Goal: Information Seeking & Learning: Learn about a topic

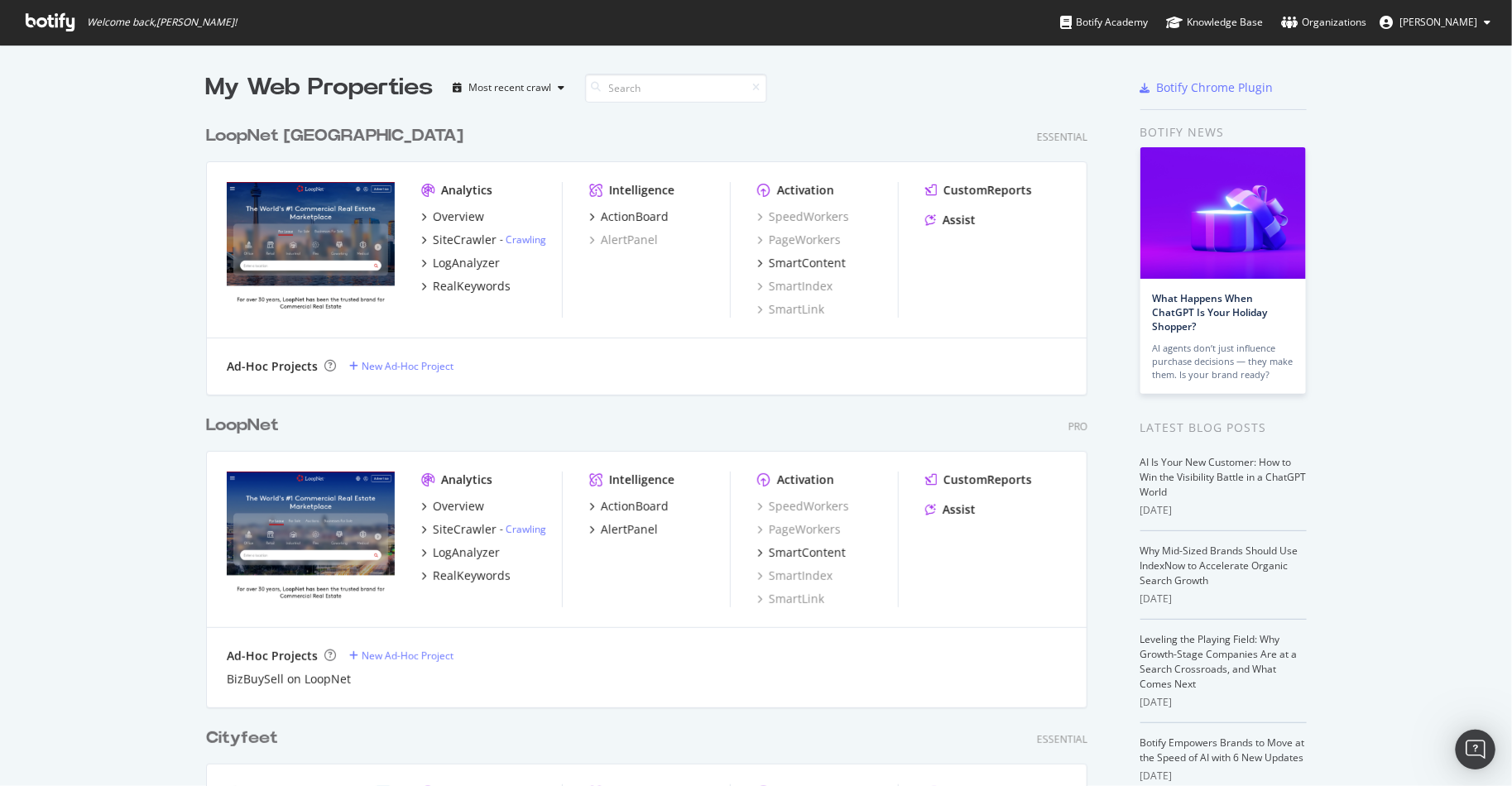
click at [253, 420] on div "LoopNet Pro Analytics Overview SiteCrawler - Crawling LogAnalyzer RealKeywords …" at bounding box center [653, 550] width 894 height 313
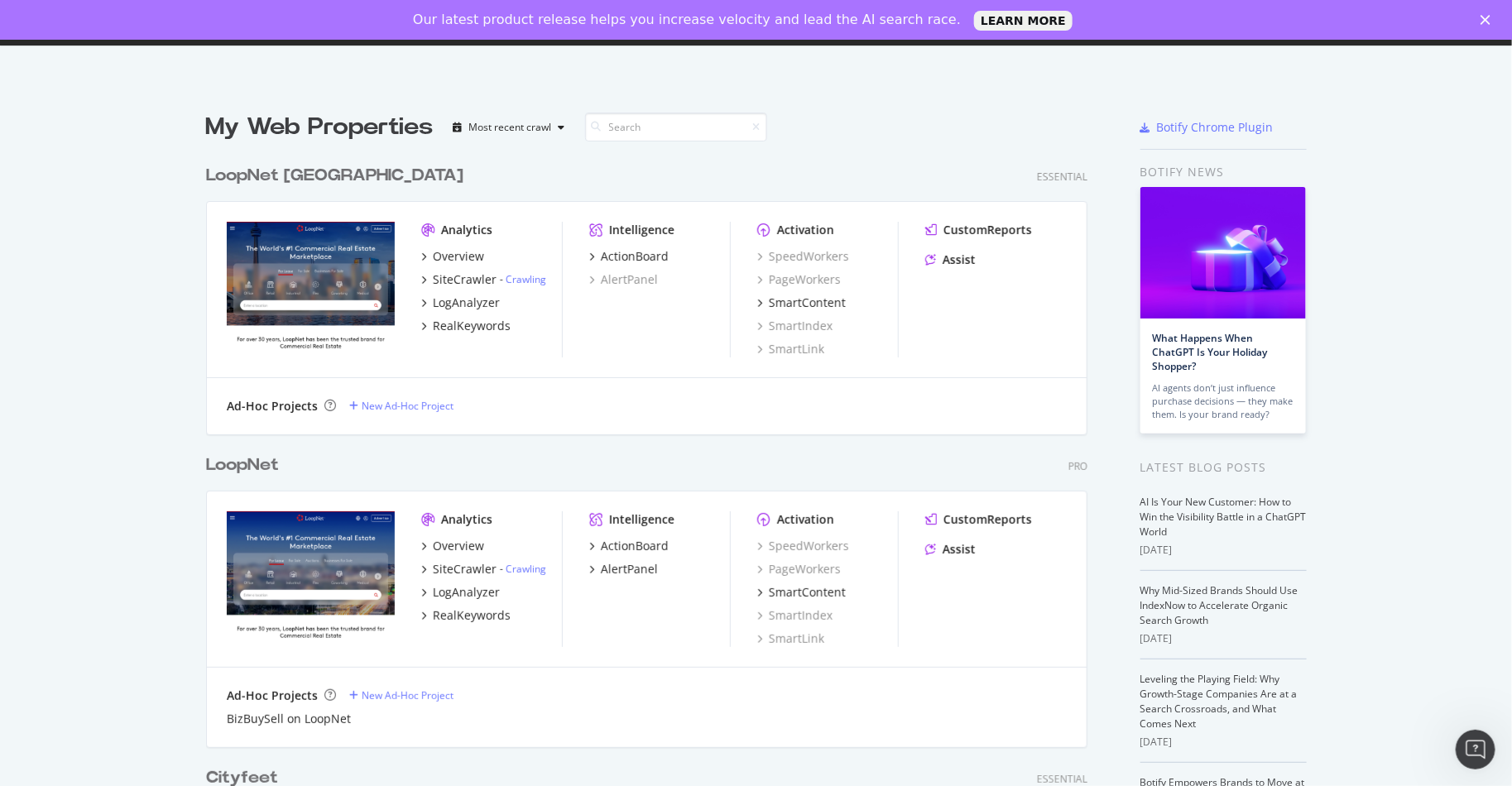
click at [230, 463] on div "LoopNet" at bounding box center [242, 465] width 73 height 24
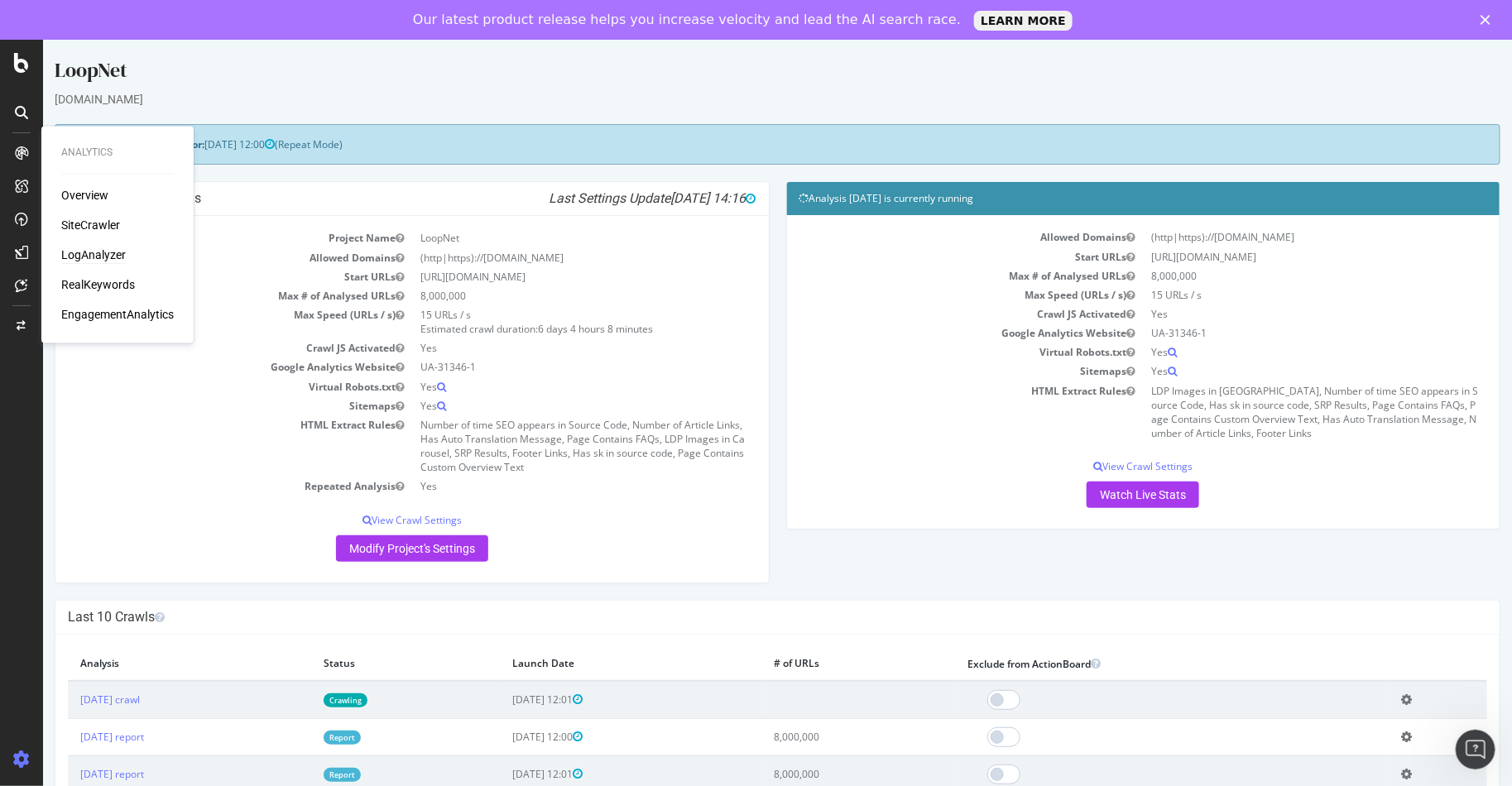
click at [105, 259] on div "LogAnalyzer" at bounding box center [93, 255] width 65 height 16
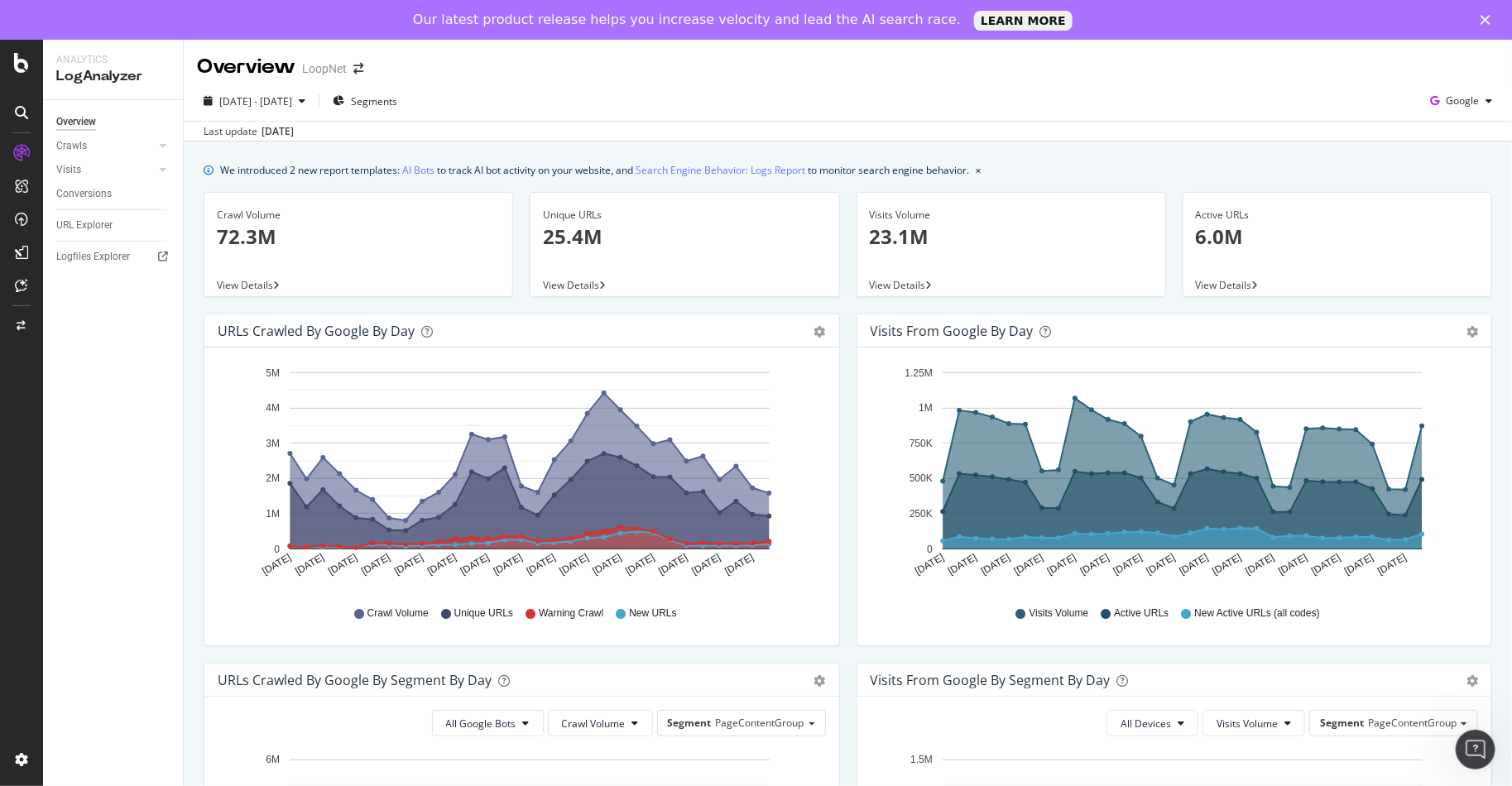
click at [250, 228] on p "72.3M" at bounding box center [358, 236] width 283 height 29
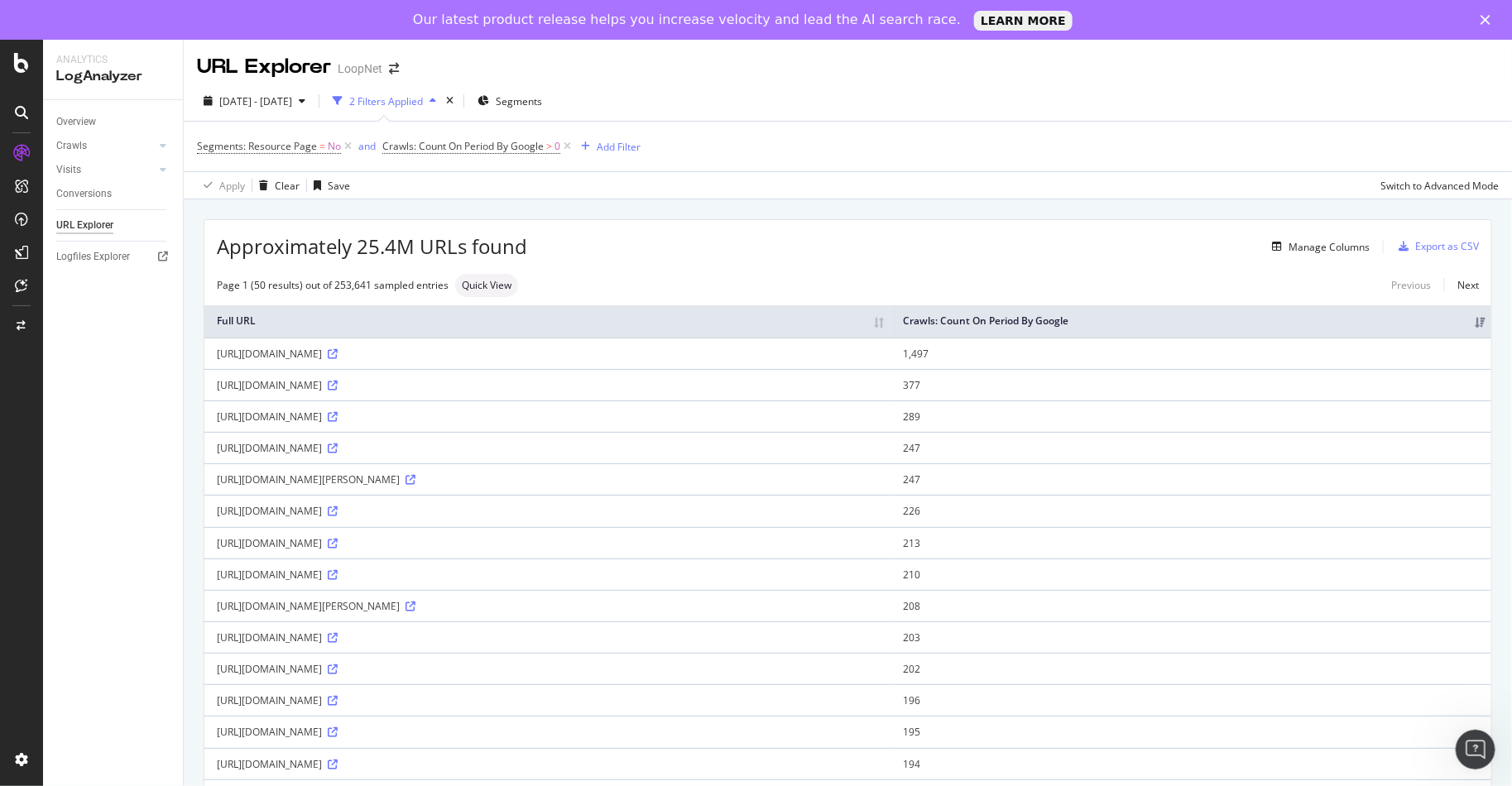
click at [423, 98] on div "2 Filters Applied" at bounding box center [386, 101] width 74 height 14
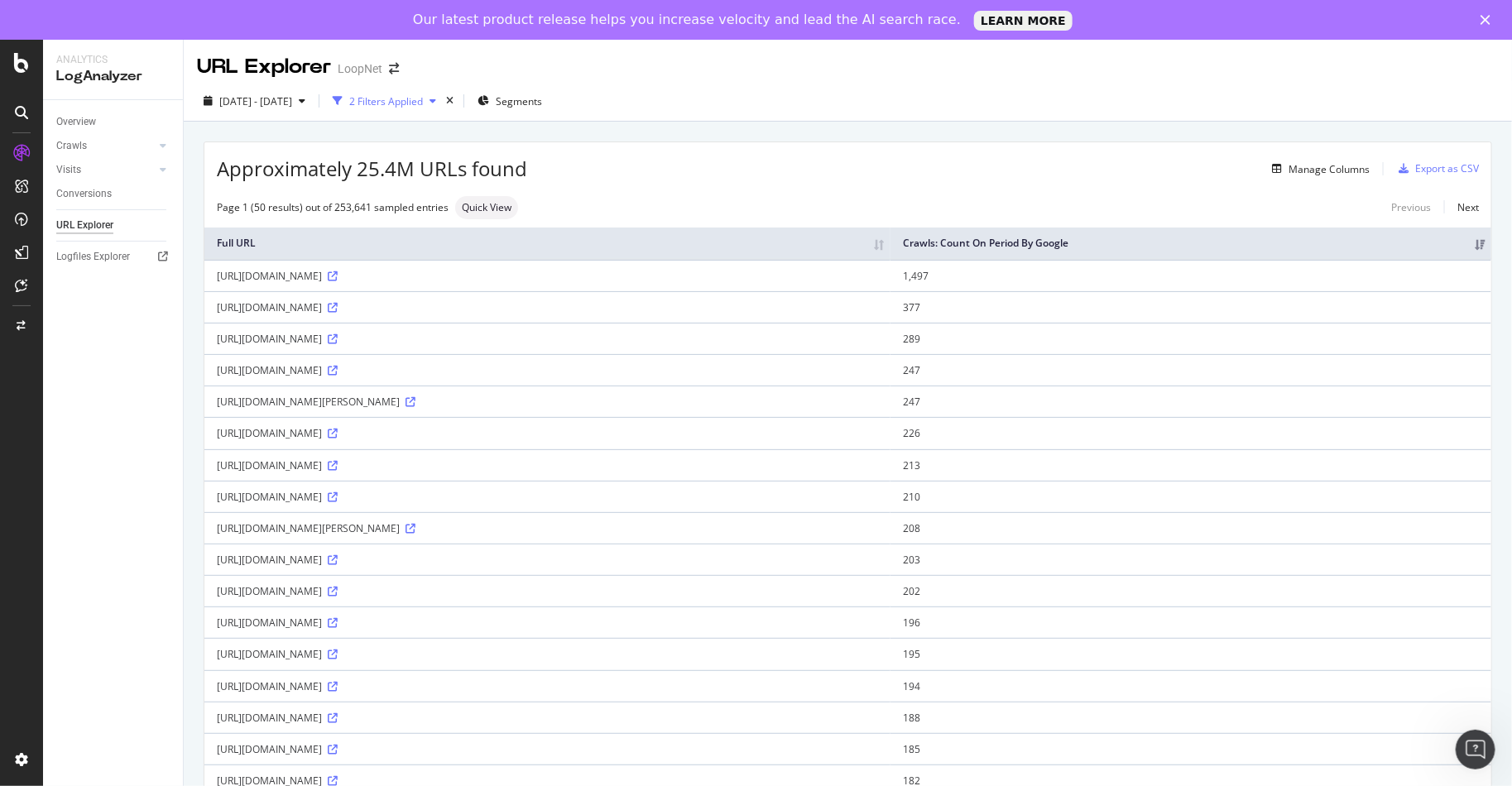
click at [423, 98] on div "2 Filters Applied" at bounding box center [386, 101] width 74 height 14
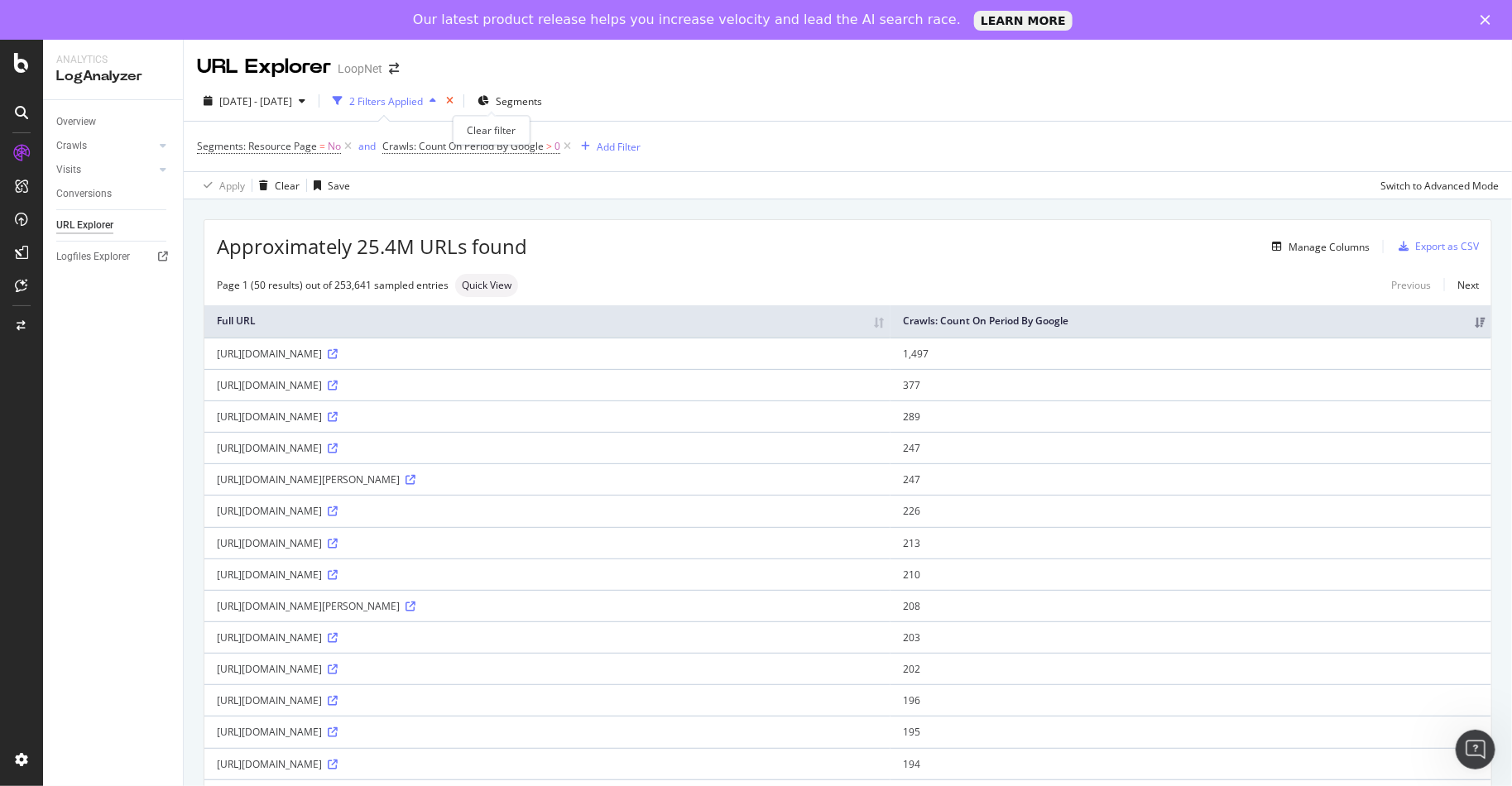
click at [453, 98] on icon "times" at bounding box center [450, 100] width 8 height 10
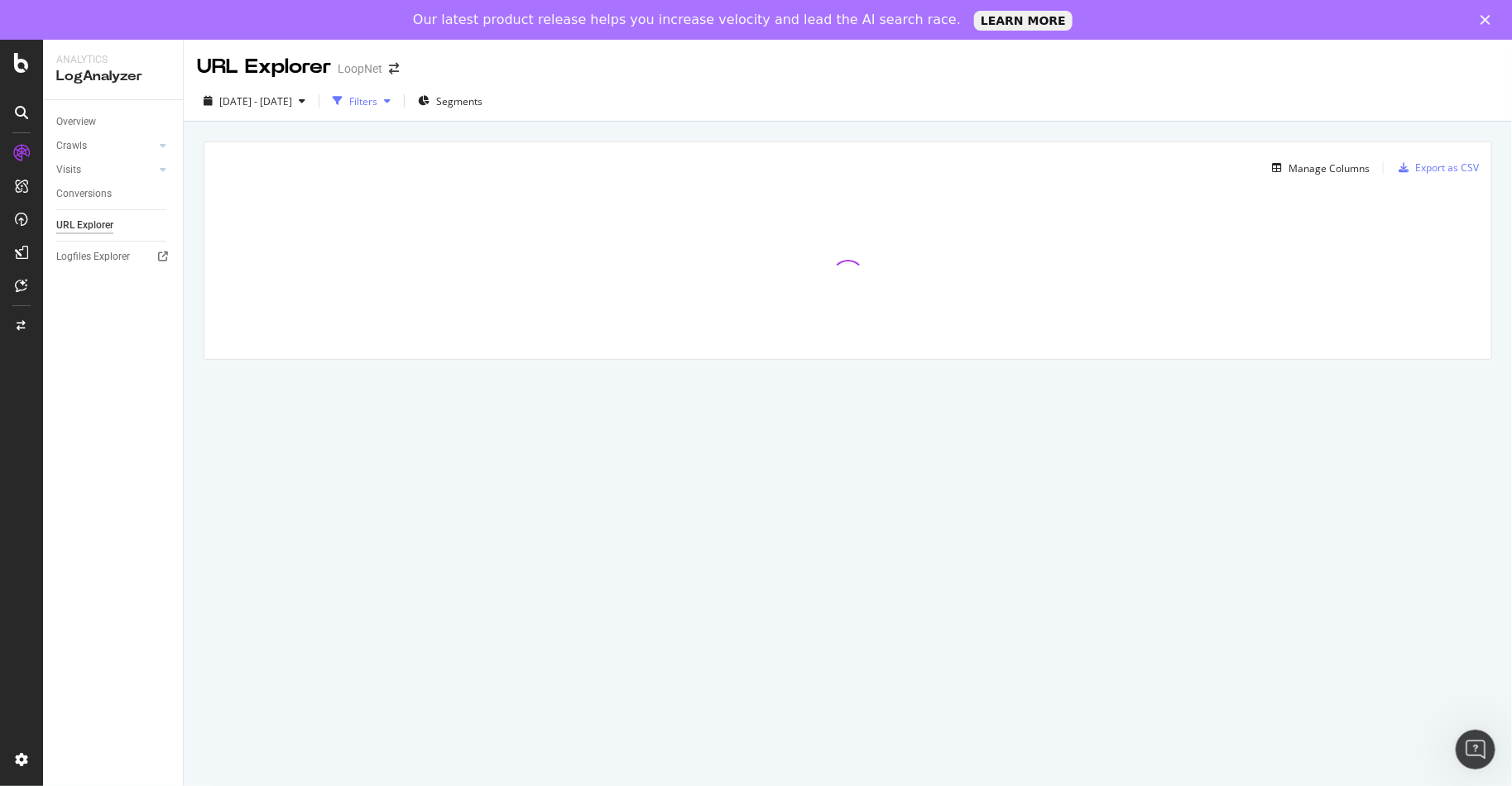
click at [390, 105] on icon "button" at bounding box center [388, 100] width 7 height 10
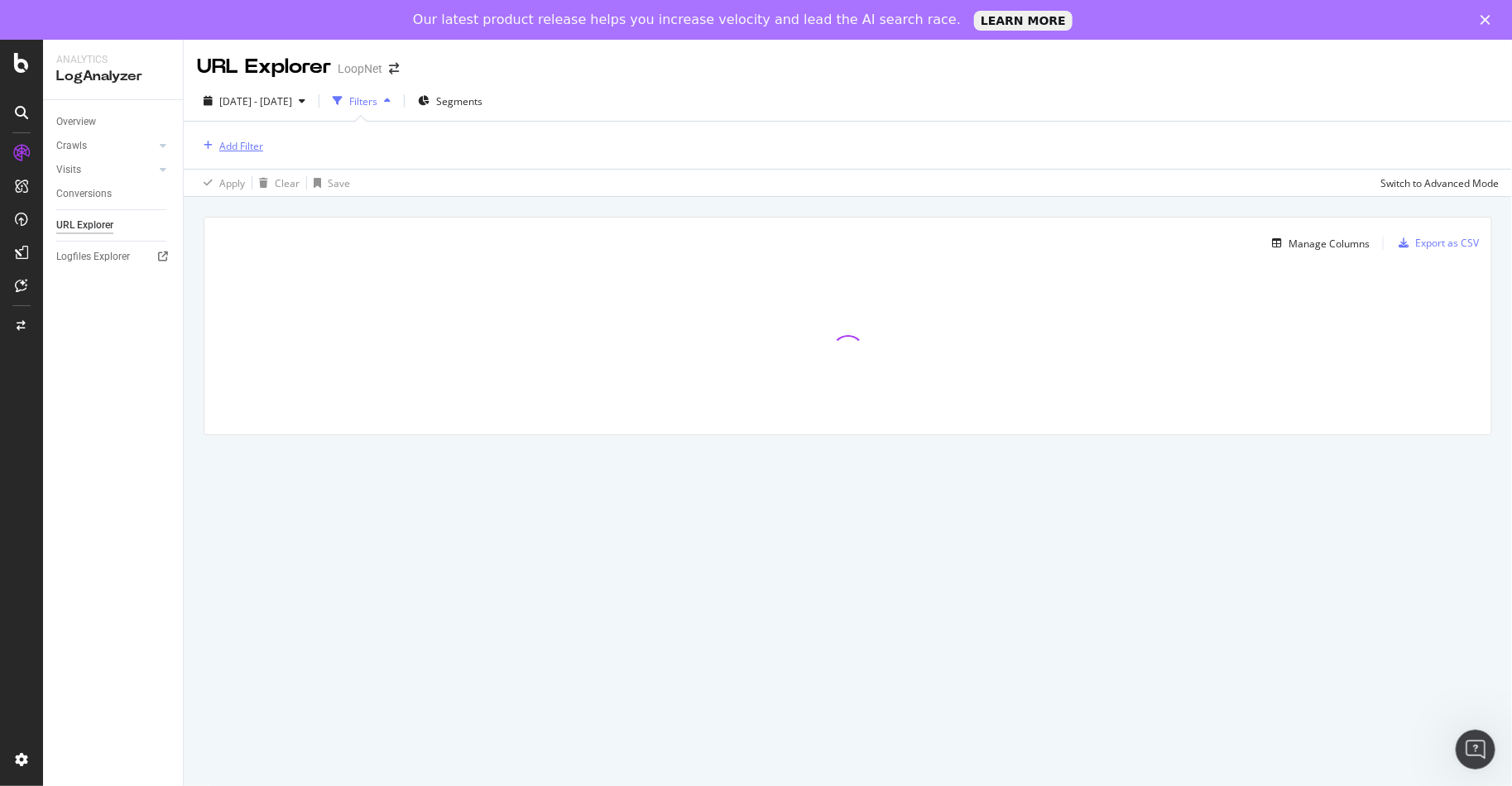
click at [246, 141] on div "Add Filter" at bounding box center [240, 146] width 44 height 14
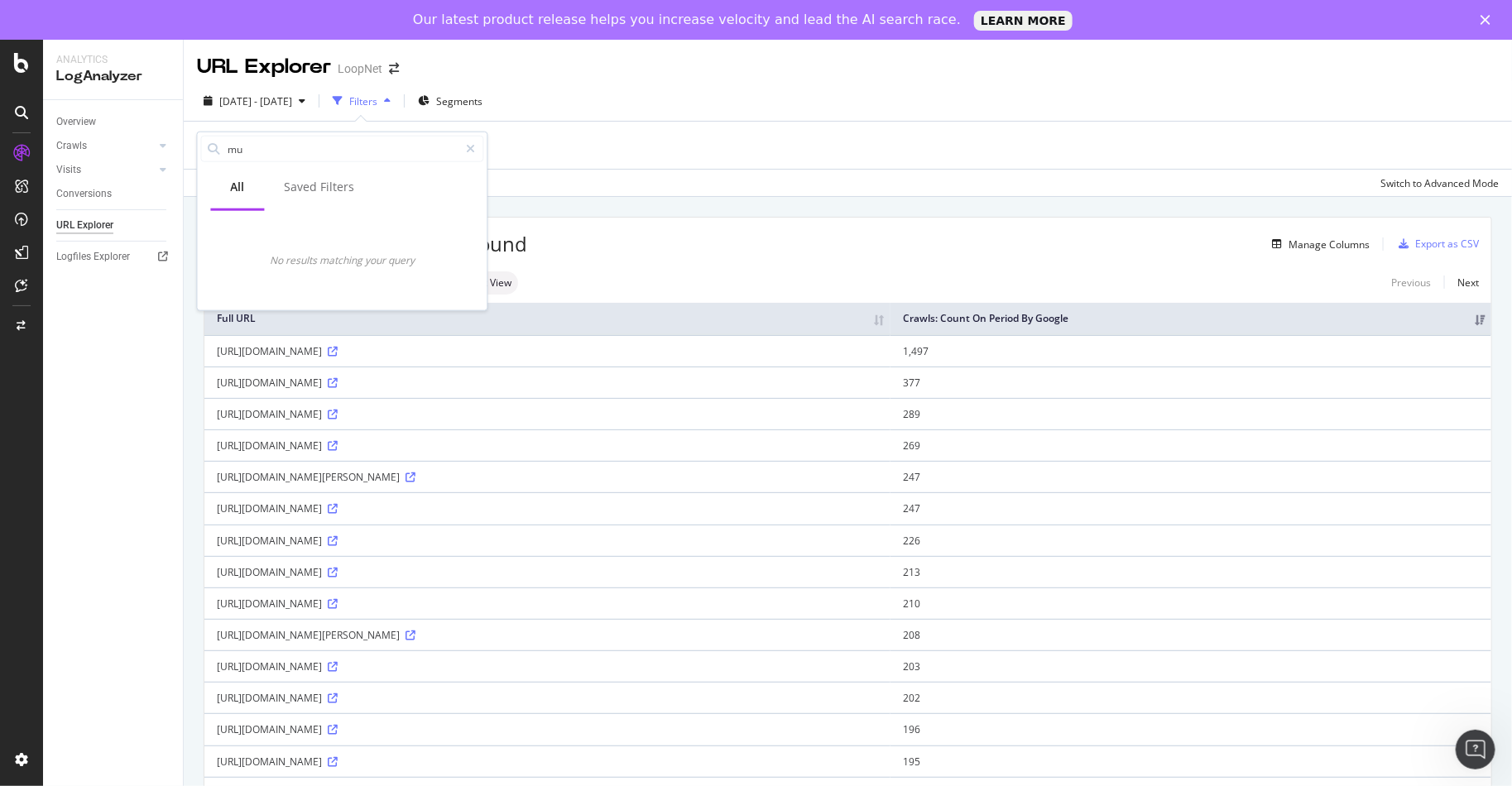
type input "m"
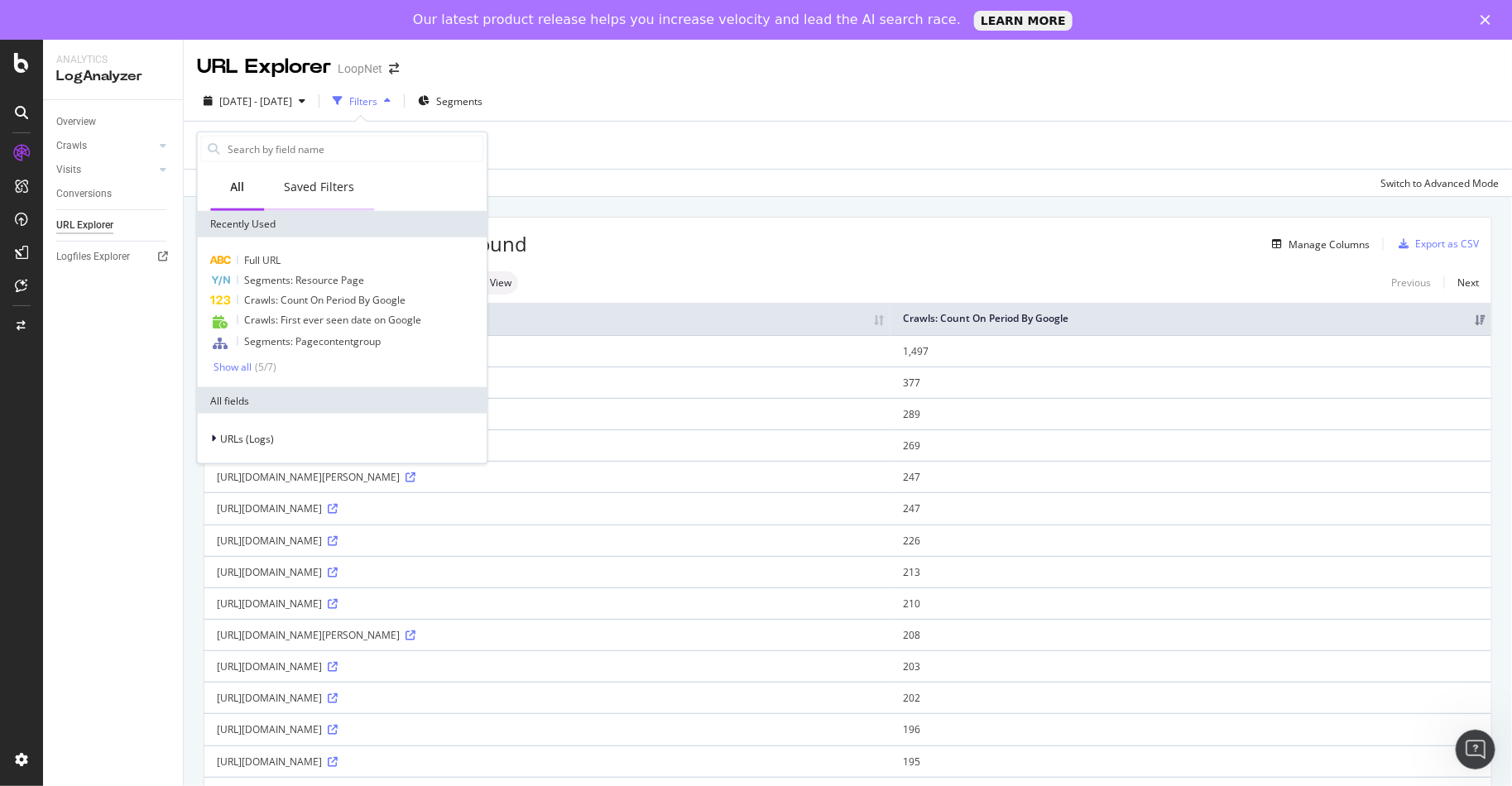
click at [298, 189] on div "Saved Filters" at bounding box center [319, 187] width 70 height 16
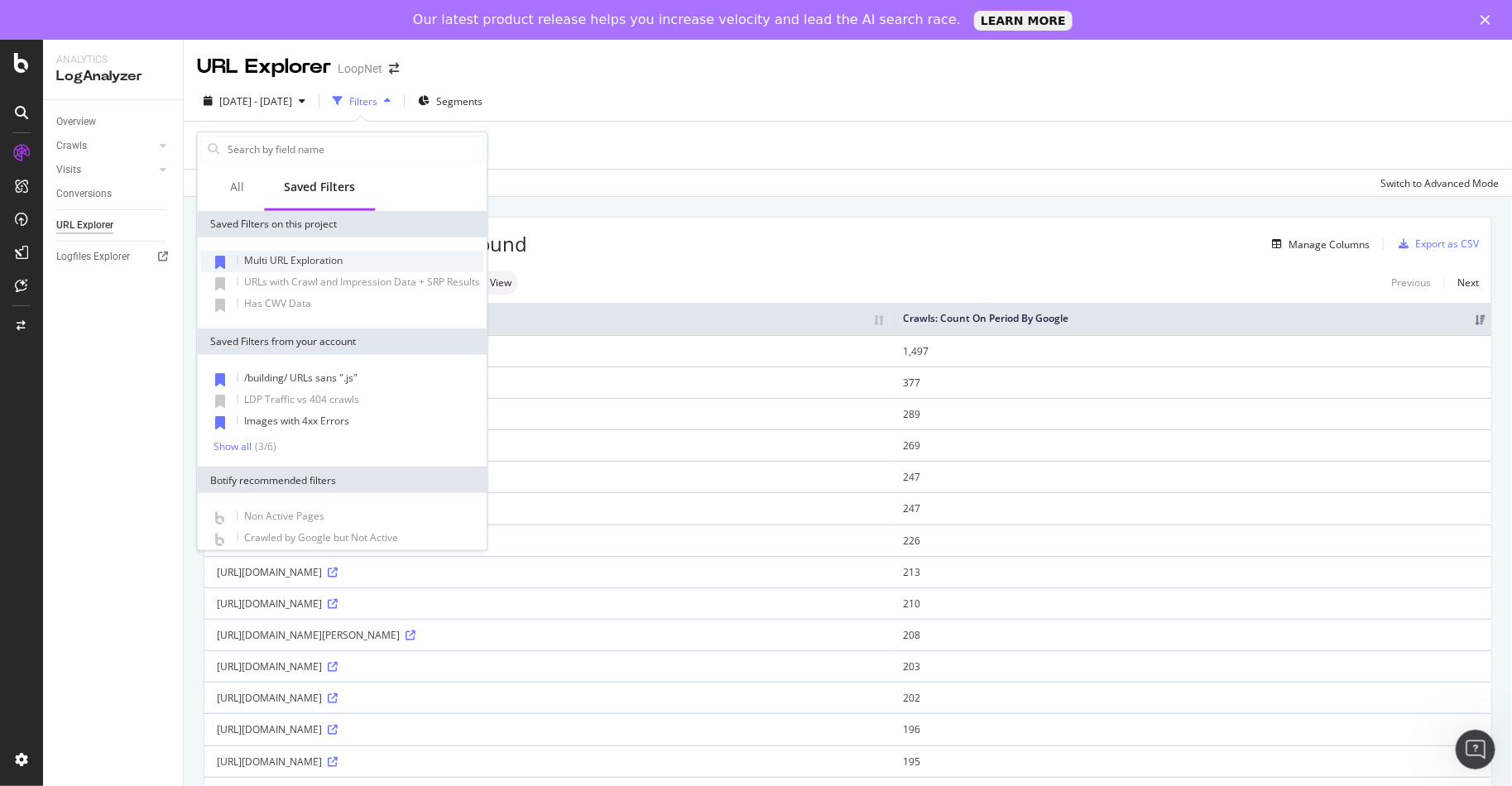
click at [311, 251] on div "Multi URL Exploration" at bounding box center [342, 261] width 283 height 22
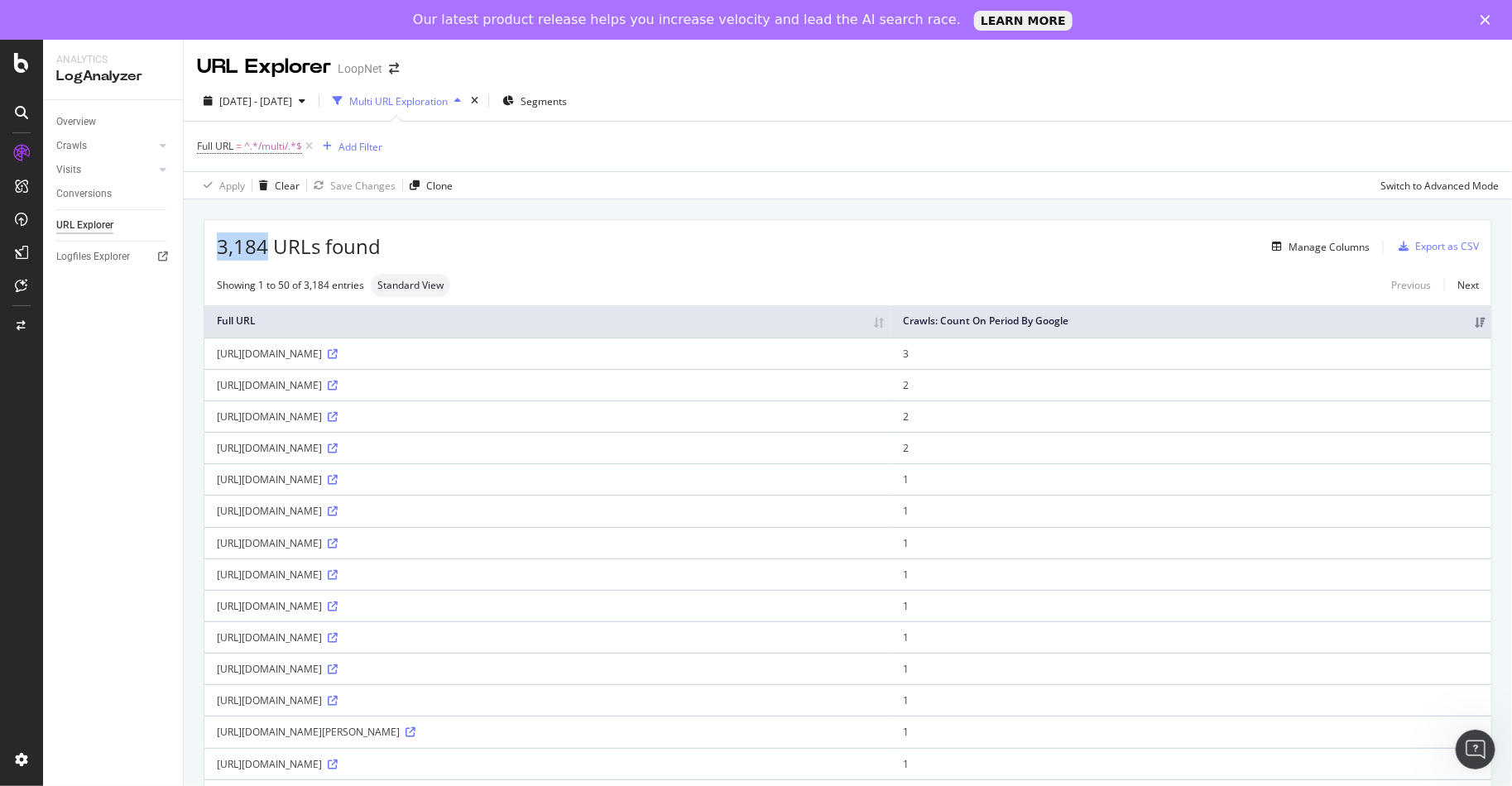
drag, startPoint x: 223, startPoint y: 246, endPoint x: 266, endPoint y: 249, distance: 43.1
click at [266, 249] on span "3,184 URLs found" at bounding box center [298, 246] width 163 height 29
drag, startPoint x: 485, startPoint y: 249, endPoint x: 763, endPoint y: 244, distance: 278.0
click at [486, 249] on div "Manage Columns" at bounding box center [875, 246] width 989 height 20
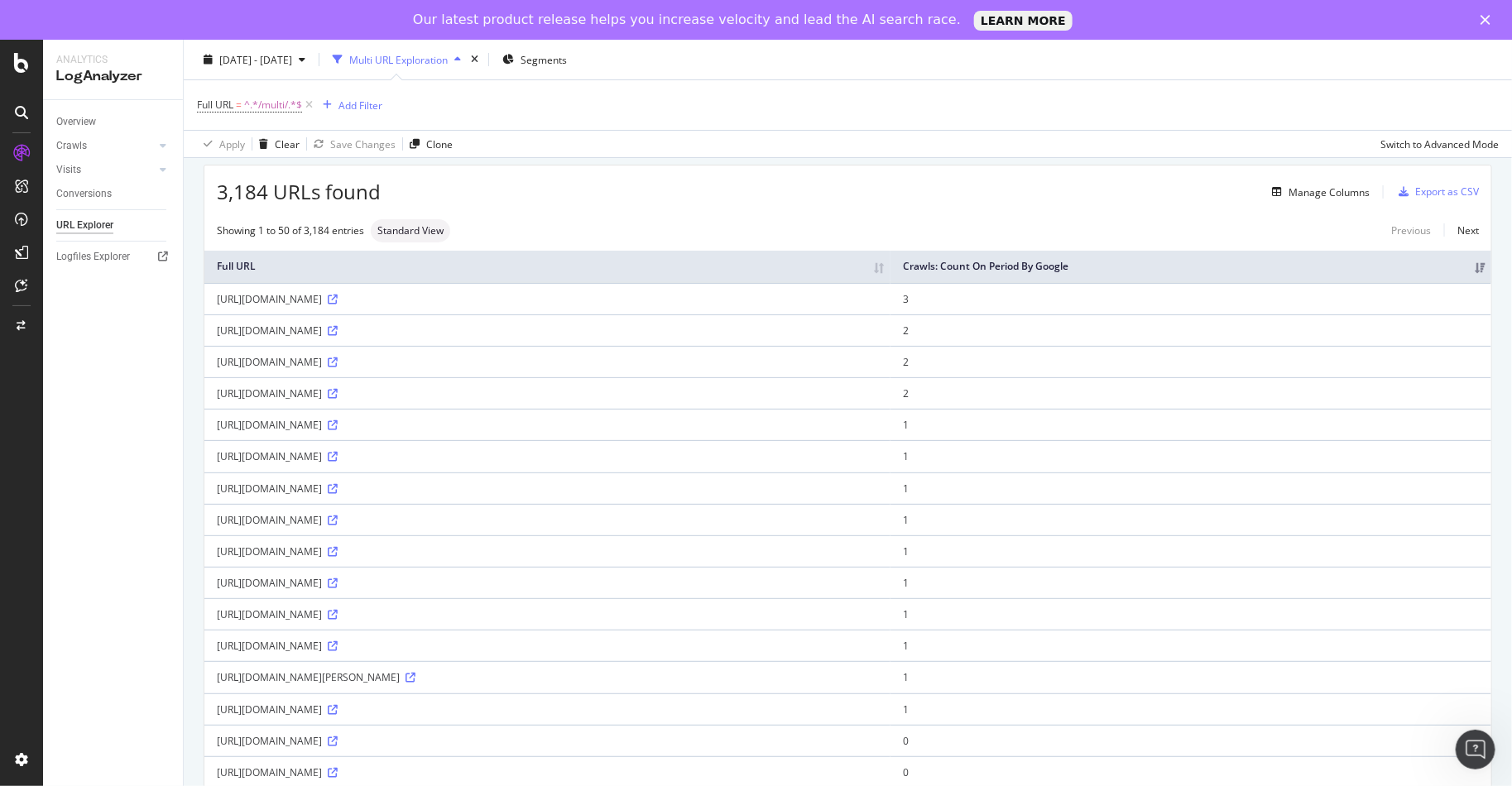
scroll to position [104, 0]
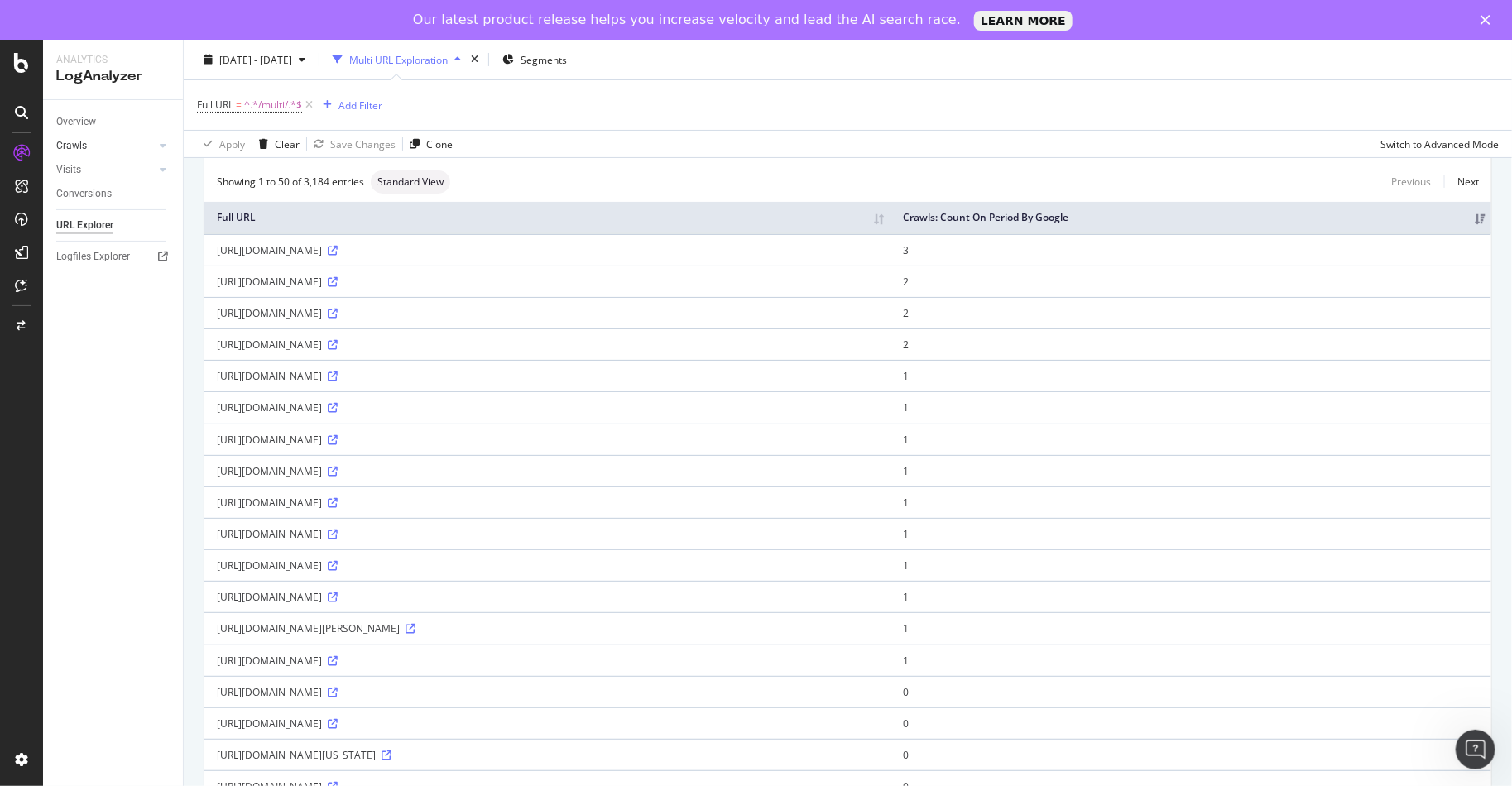
click at [93, 139] on link "Crawls" at bounding box center [106, 146] width 99 height 17
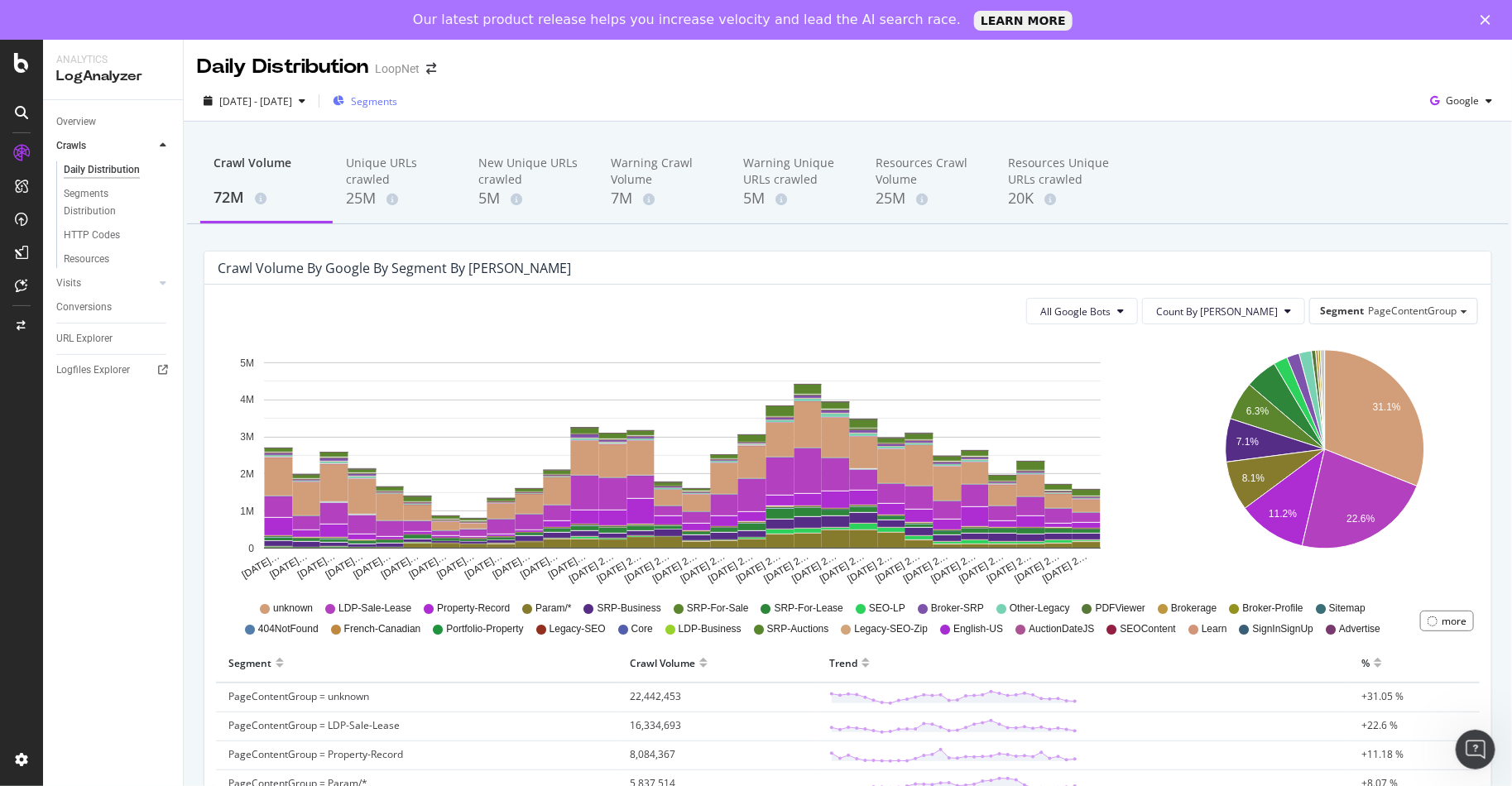
click at [397, 109] on div "Segments" at bounding box center [365, 100] width 65 height 25
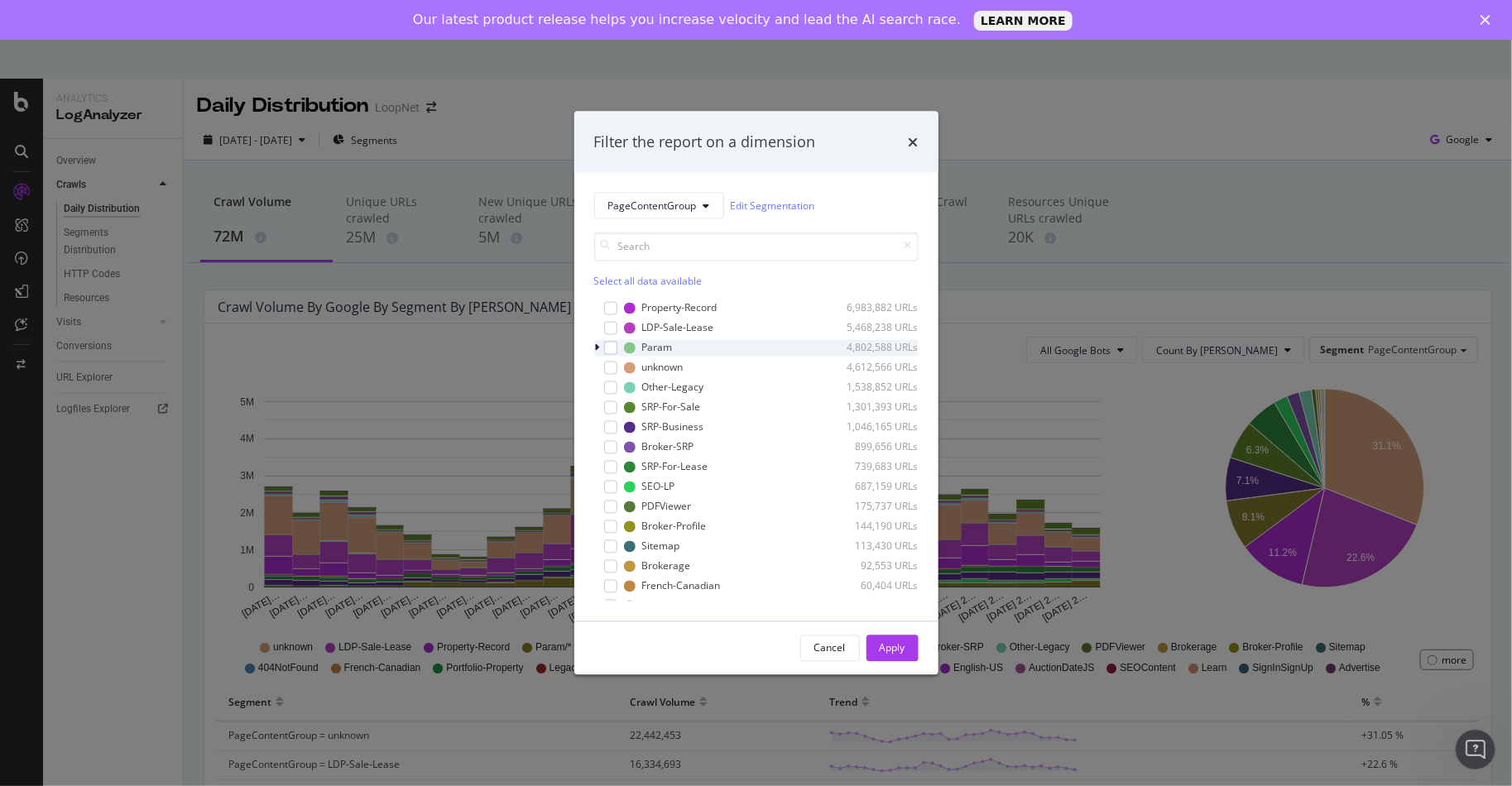
click at [598, 345] on icon "modal" at bounding box center [598, 347] width 5 height 10
click at [623, 386] on div "modal" at bounding box center [620, 387] width 13 height 13
click at [907, 648] on button "Apply" at bounding box center [892, 648] width 52 height 27
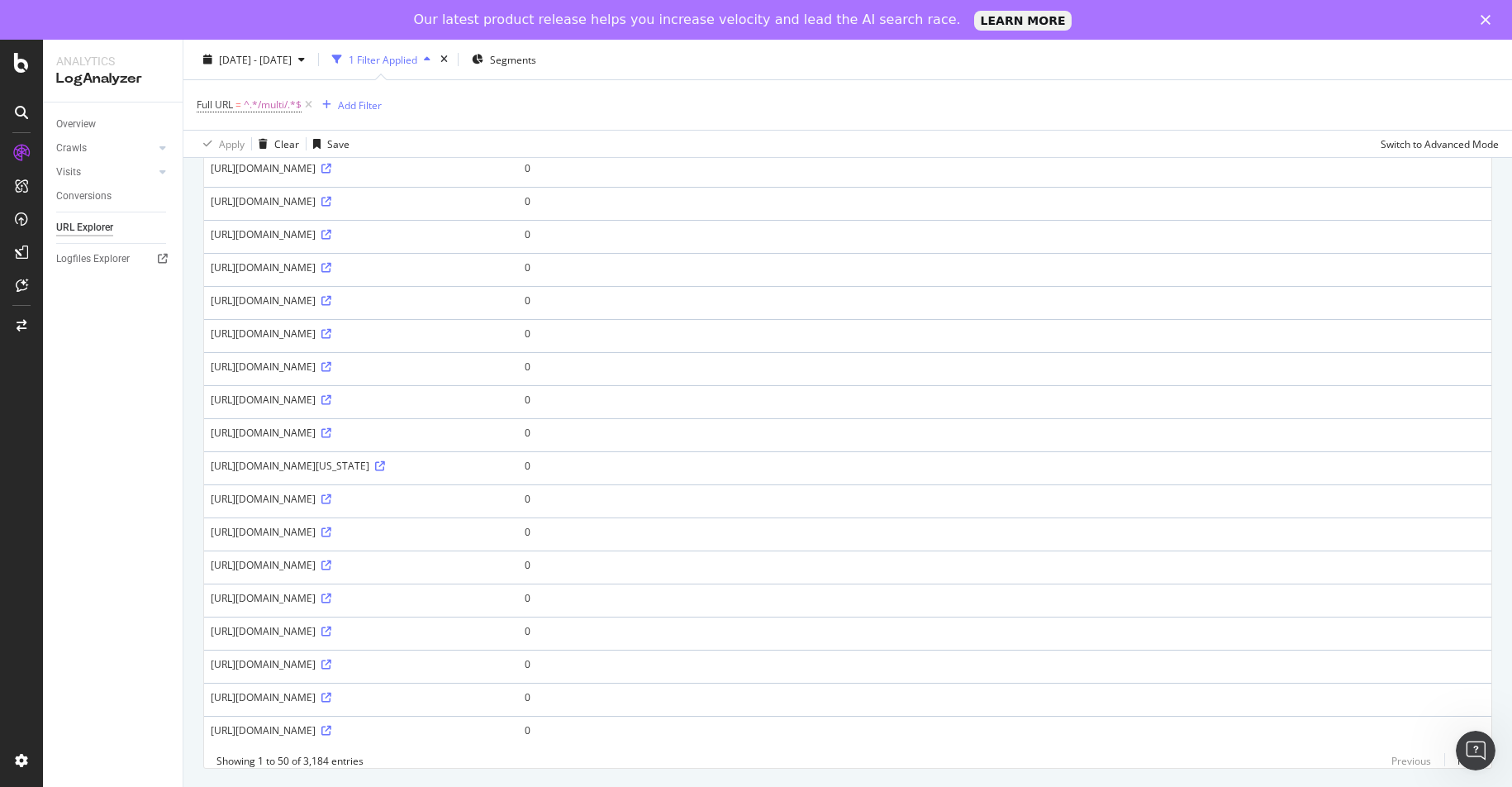
scroll to position [1387, 0]
